Goal: Find specific page/section: Find specific page/section

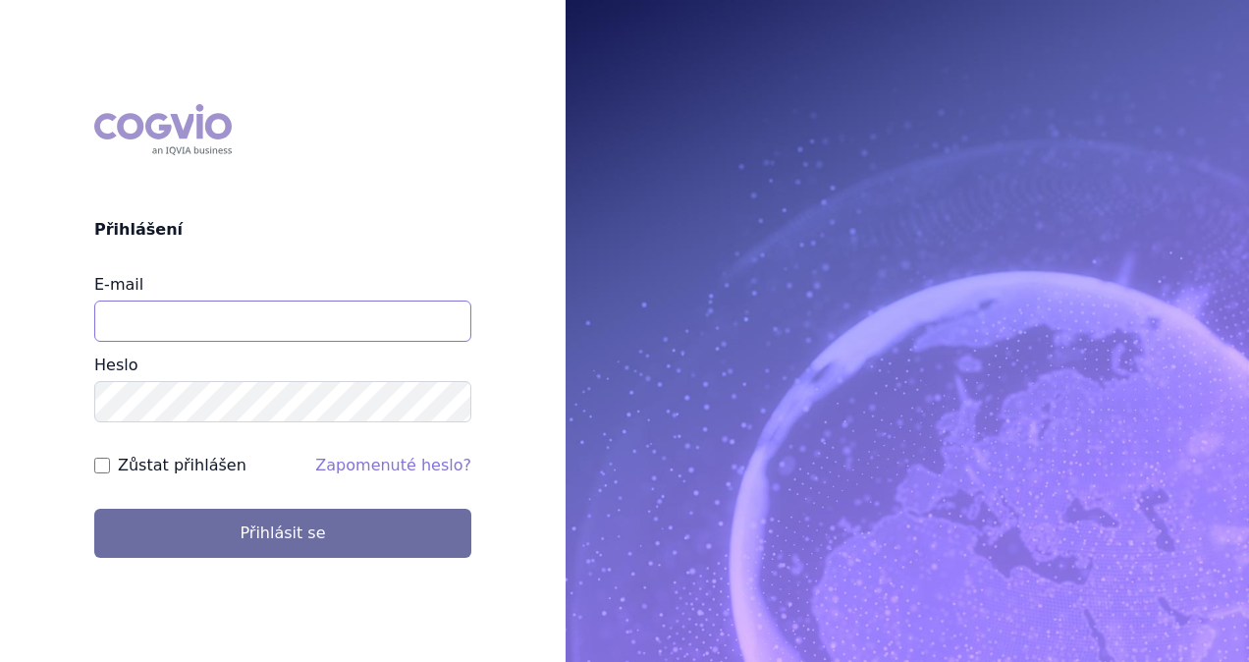
click at [121, 330] on input "E-mail" at bounding box center [282, 320] width 377 height 41
type input "[PERSON_NAME][EMAIL_ADDRESS][DOMAIN_NAME]"
click at [47, 486] on div "COGVIO Přihlášení E-mail [PERSON_NAME][EMAIL_ADDRESS][DOMAIN_NAME] [GEOGRAPHIC_…" at bounding box center [283, 330] width 566 height 484
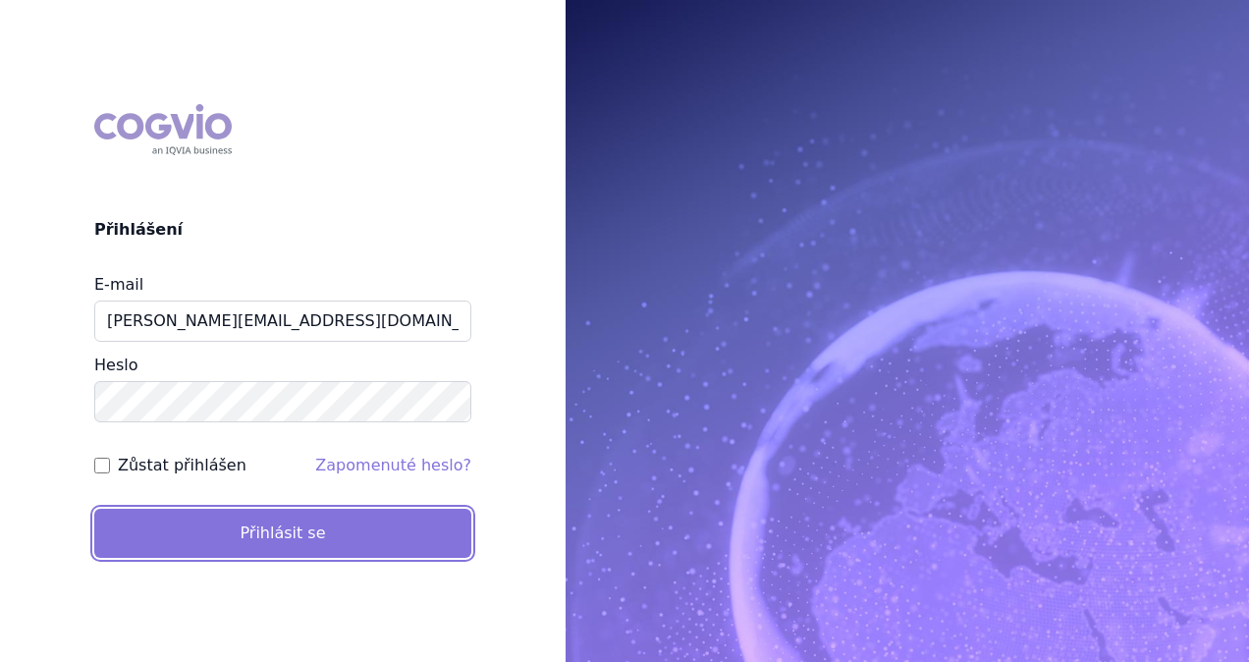
click at [200, 522] on button "Přihlásit se" at bounding box center [282, 533] width 377 height 49
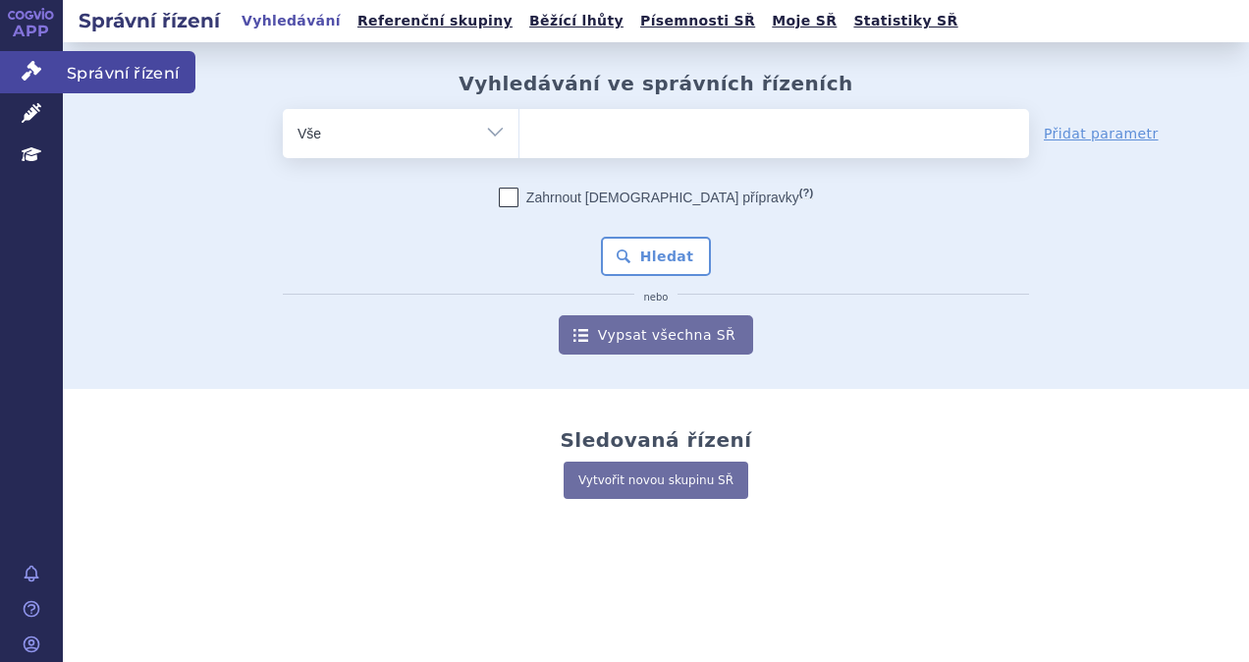
click at [33, 78] on icon at bounding box center [32, 71] width 20 height 20
